Goal: Information Seeking & Learning: Learn about a topic

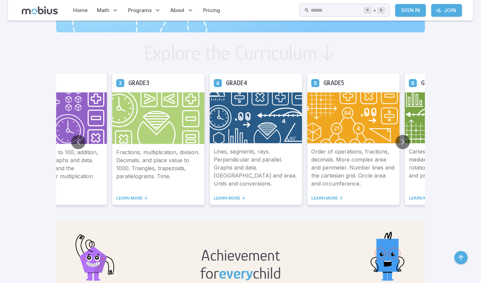
scroll to position [352, 0]
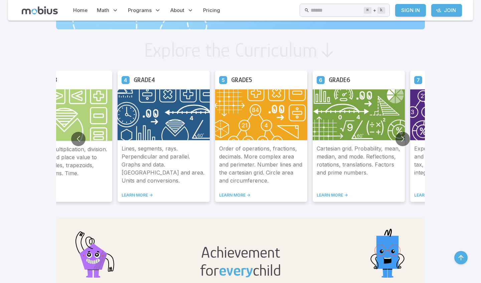
click at [219, 195] on link "LEARN MORE ->" at bounding box center [261, 195] width 84 height 5
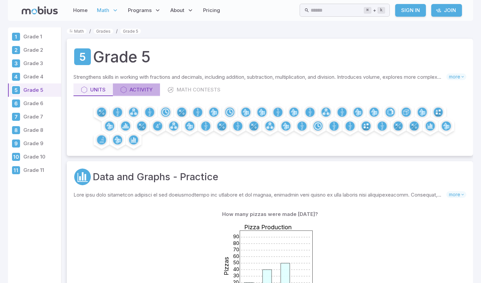
click at [150, 90] on div "Activity" at bounding box center [136, 89] width 32 height 7
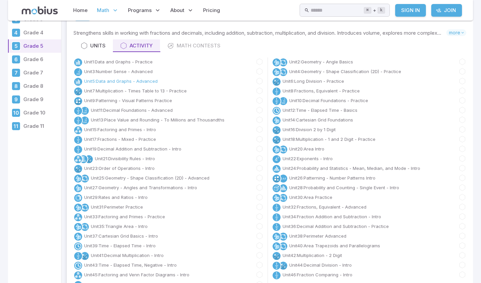
scroll to position [44, 0]
click at [311, 11] on input "text" at bounding box center [337, 10] width 53 height 13
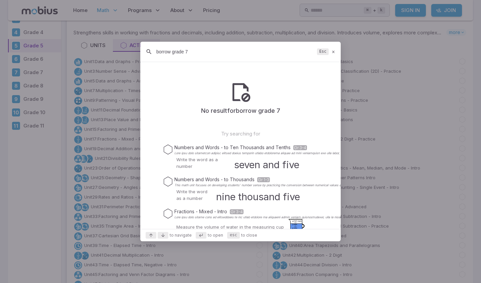
type input "borrow grade 7"
click at [164, 233] on icon at bounding box center [162, 235] width 5 height 5
click at [164, 234] on icon at bounding box center [162, 235] width 5 height 5
click at [322, 53] on kbd "Esc" at bounding box center [322, 51] width 11 height 7
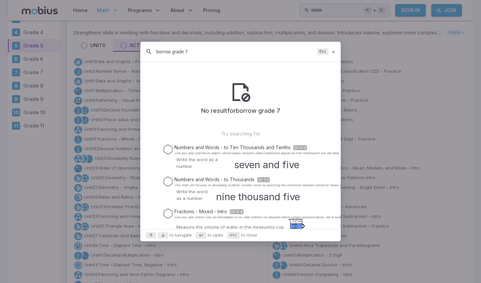
click at [333, 51] on icon at bounding box center [333, 51] width 4 height 5
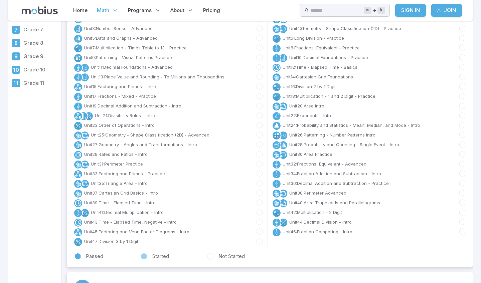
scroll to position [88, 0]
click at [145, 255] on icon at bounding box center [143, 255] width 5 height 6
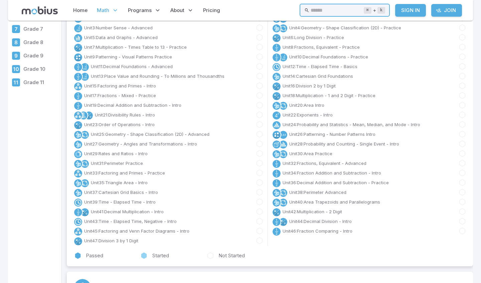
click at [311, 9] on input "text" at bounding box center [337, 10] width 53 height 13
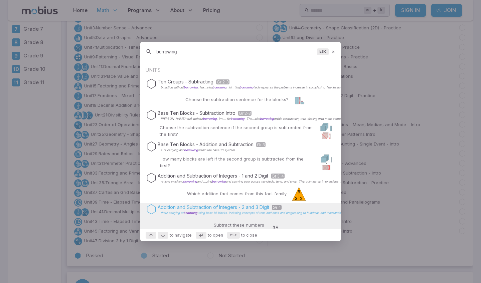
type input "borrowing"
click at [152, 210] on icon "Suggestions" at bounding box center [151, 209] width 10 height 10
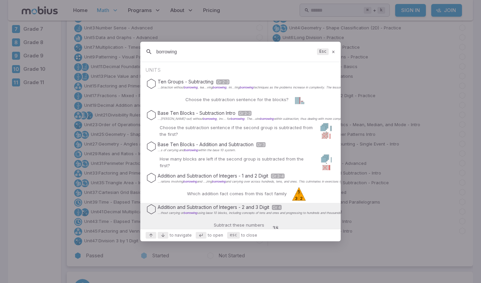
click at [204, 234] on kbd at bounding box center [201, 235] width 11 height 7
click at [200, 234] on icon at bounding box center [200, 235] width 5 height 5
click at [154, 209] on icon "Suggestions" at bounding box center [151, 209] width 10 height 10
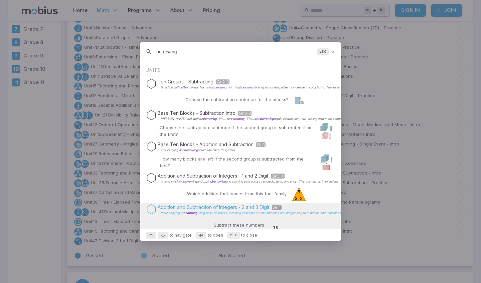
click at [201, 235] on icon at bounding box center [200, 235] width 5 height 5
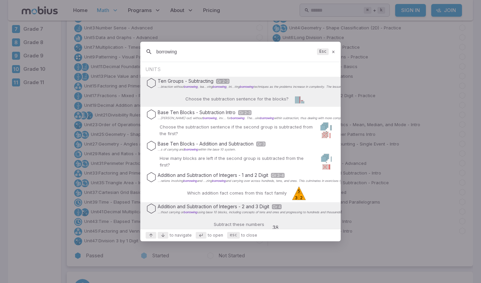
click at [332, 53] on icon at bounding box center [333, 51] width 4 height 5
